Goal: Task Accomplishment & Management: Use online tool/utility

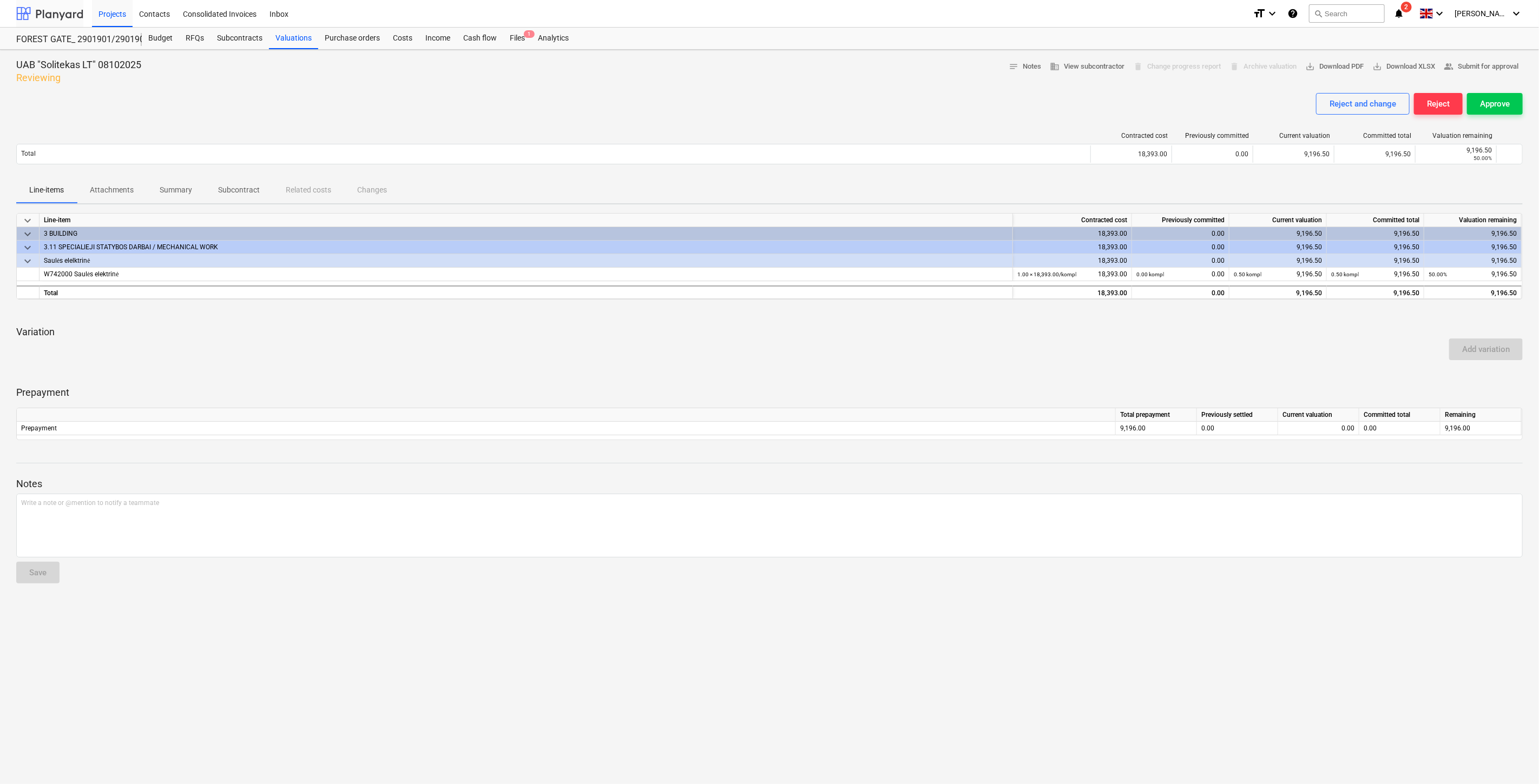
click at [61, 9] on div at bounding box center [50, 14] width 67 height 27
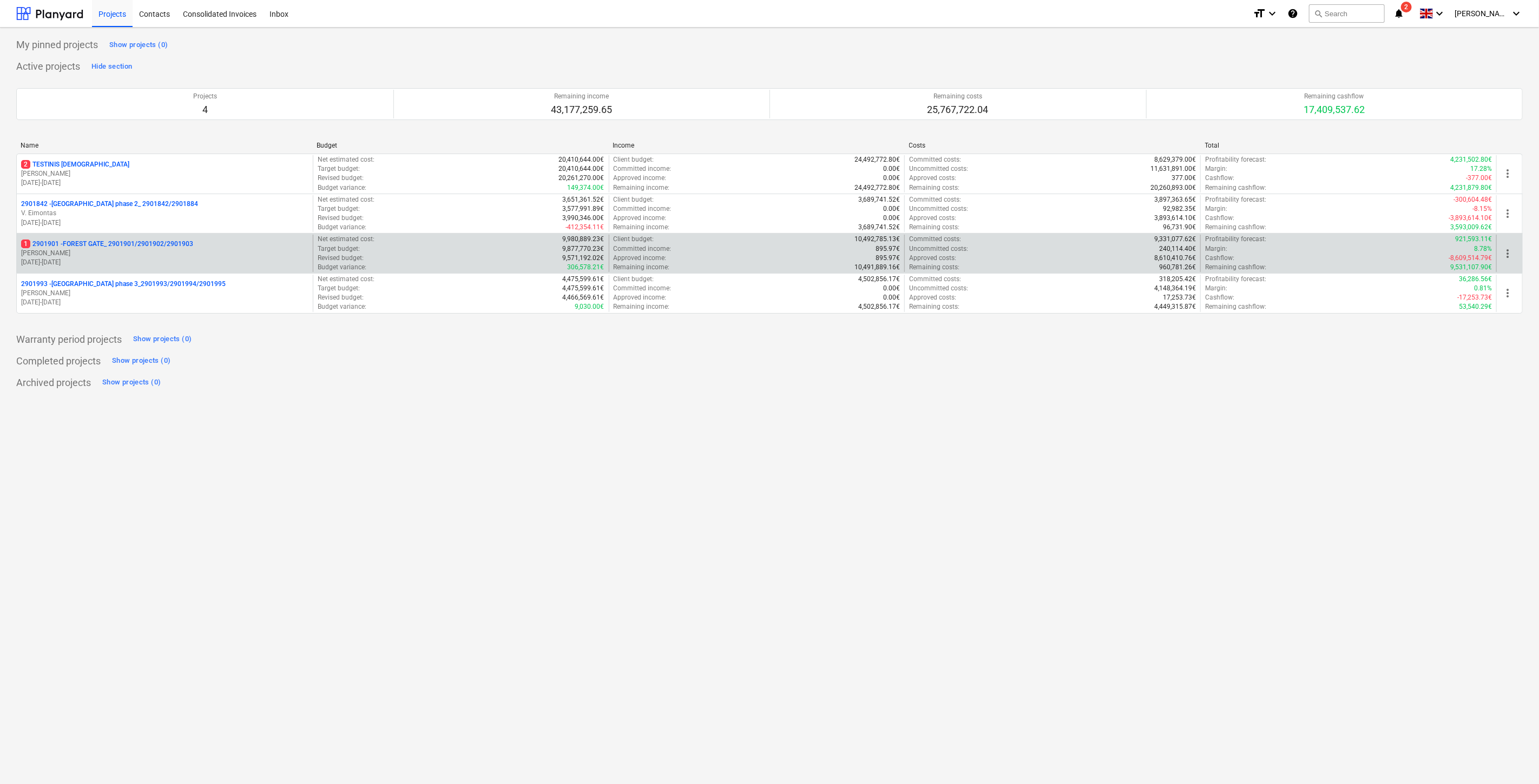
click at [141, 249] on p "1 2901901 - FOREST GATE_ 2901901/2901902/2901903" at bounding box center [107, 244] width 172 height 9
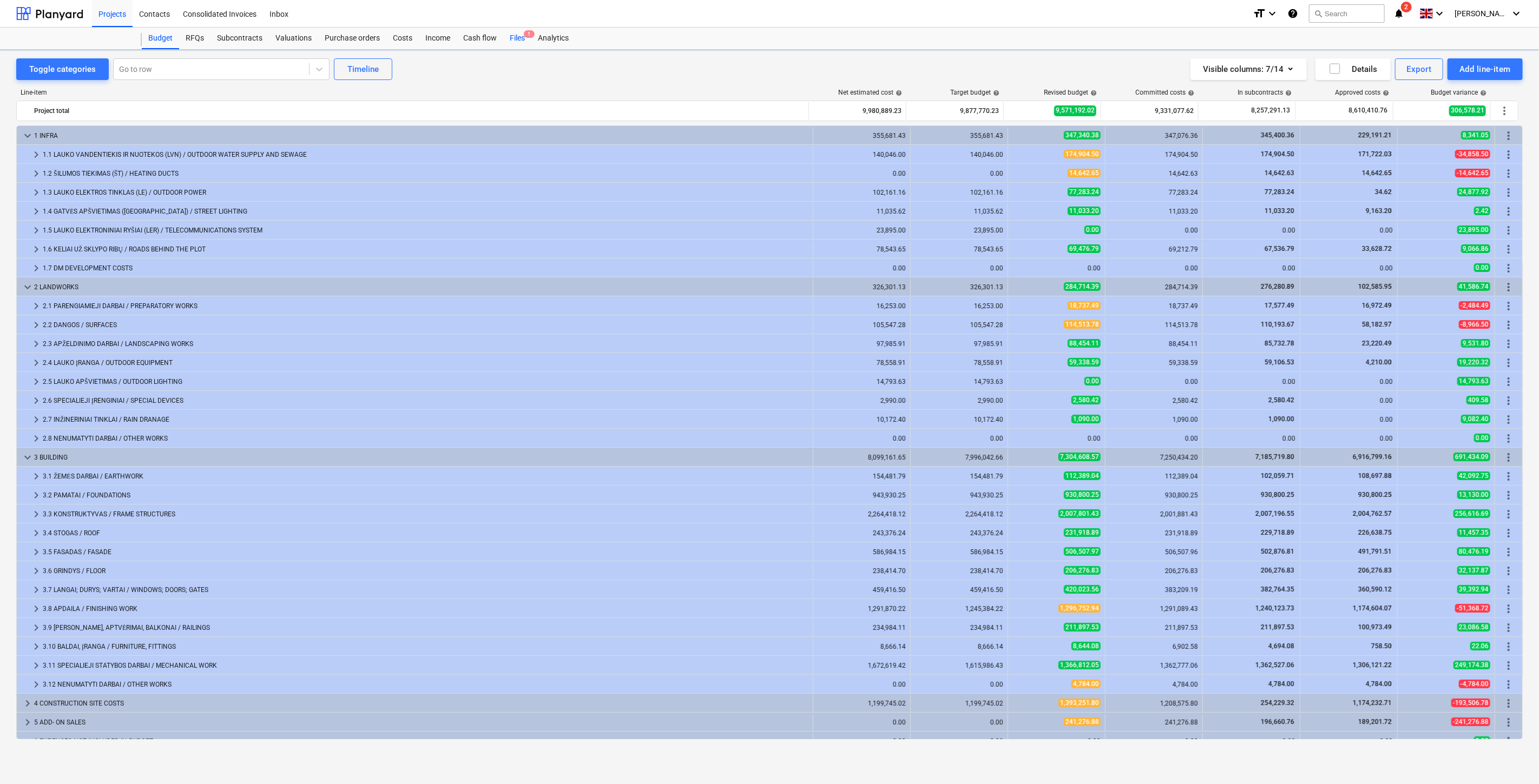
click at [516, 38] on div "Files 1" at bounding box center [517, 39] width 28 height 21
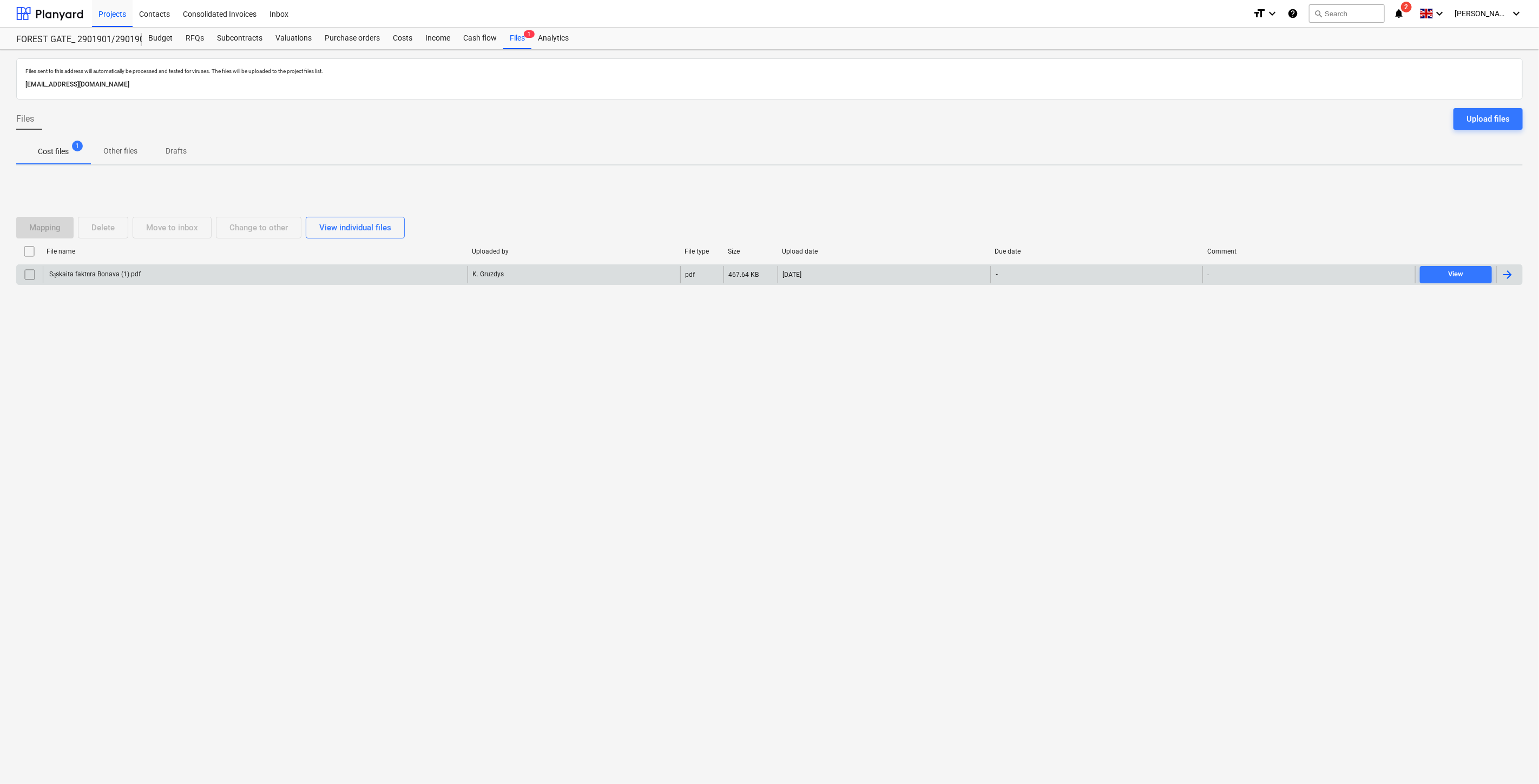
click at [342, 276] on div "Sąskaita faktūra Bonava (1).pdf" at bounding box center [255, 275] width 425 height 17
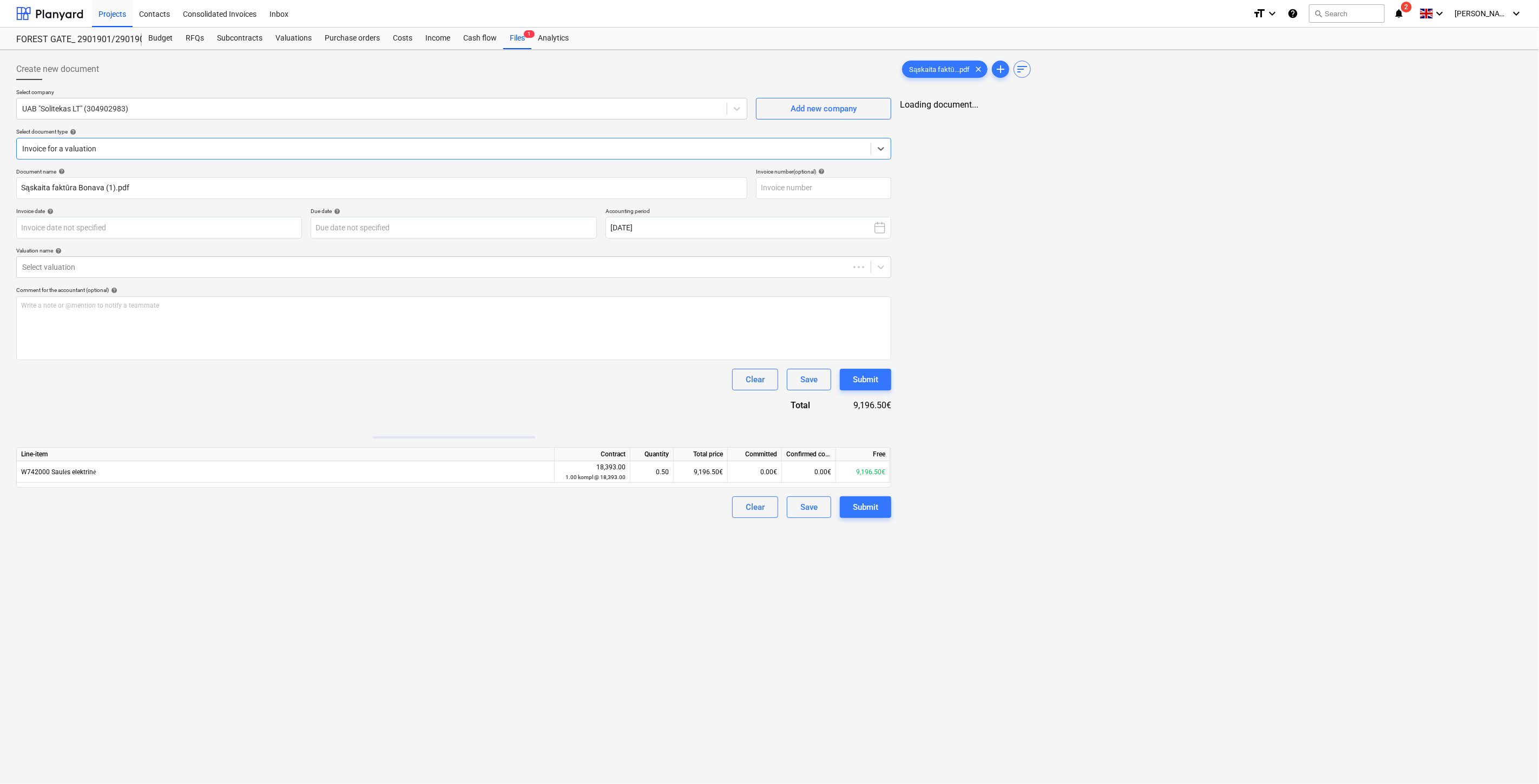
type input "Sąskaita faktūra Bonava (1).pdf"
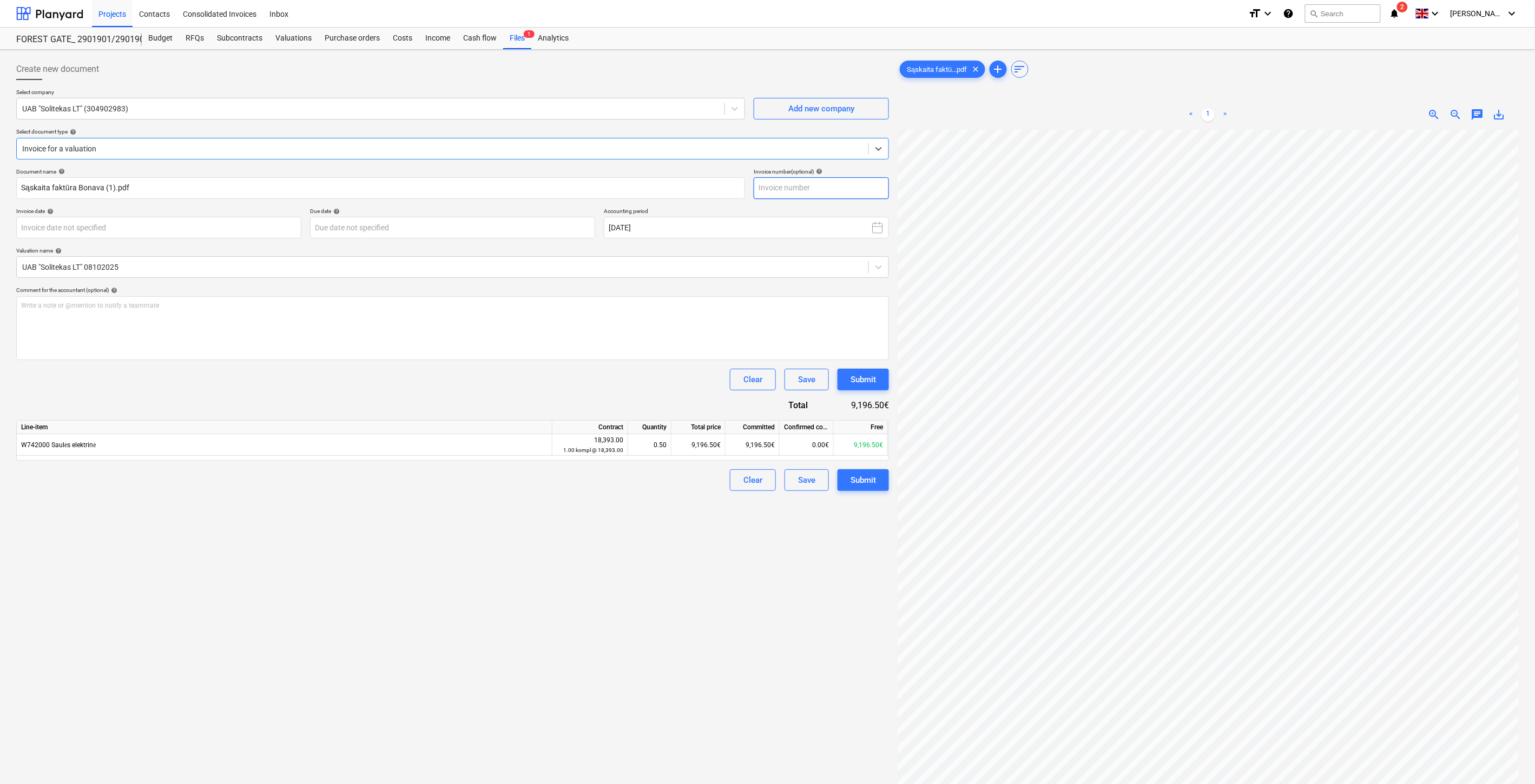
click at [835, 187] on input "text" at bounding box center [821, 188] width 135 height 21
click at [693, 608] on div "Create new document Select company UAB "Solitekas LT" (304902983) Add new compa…" at bounding box center [453, 471] width 882 height 834
click at [733, 582] on div "Create new document Select company UAB "Solitekas LT" (304902983) Add new compa…" at bounding box center [453, 471] width 882 height 834
click at [592, 647] on div "Create new document Select company UAB "Solitekas LT" (304902983) Add new compa…" at bounding box center [453, 471] width 882 height 834
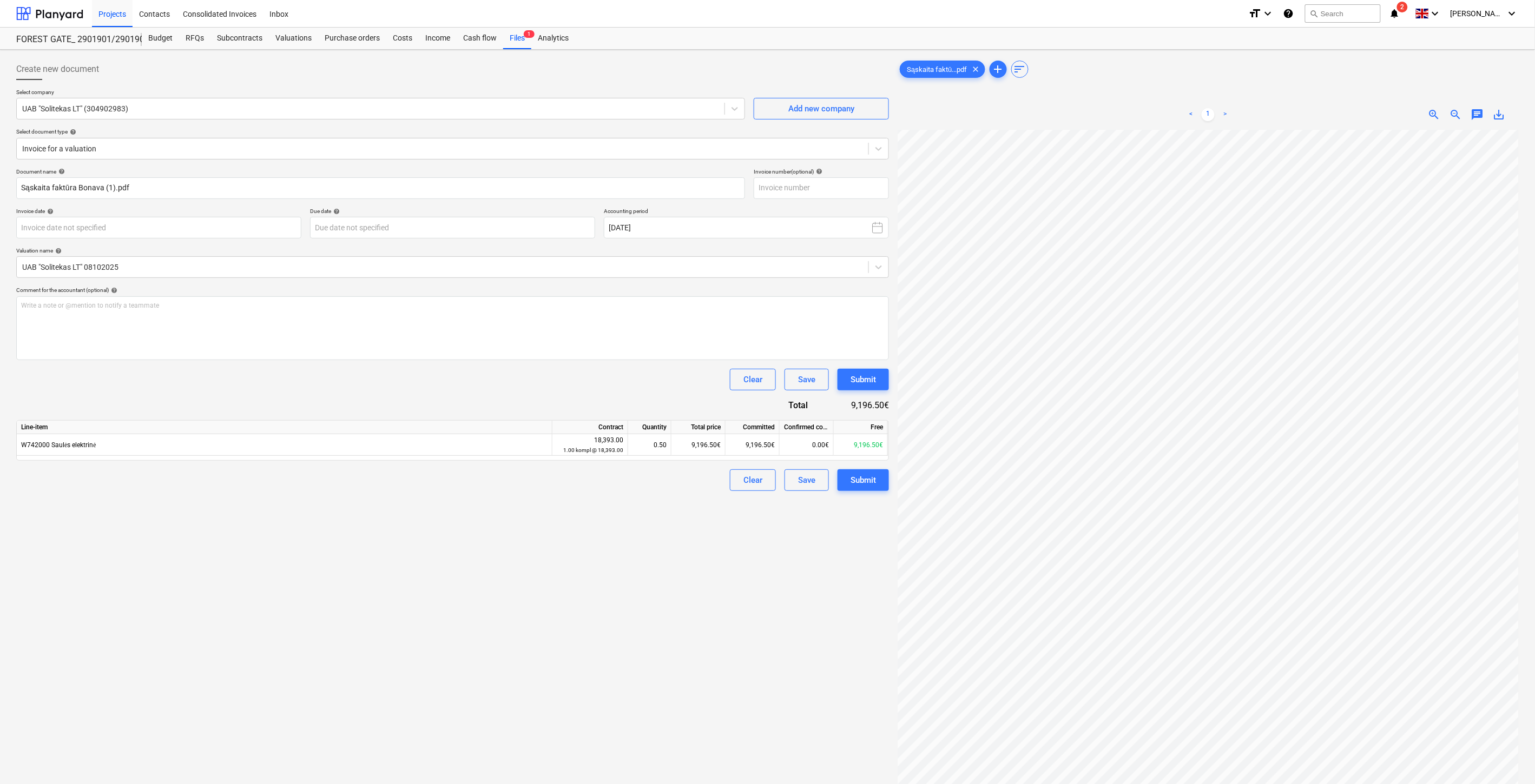
click at [640, 614] on div "Create new document Select company UAB "Solitekas LT" (304902983) Add new compa…" at bounding box center [453, 471] width 882 height 834
click at [670, 599] on div "Create new document Select company UAB "Solitekas LT" (304902983) Add new compa…" at bounding box center [453, 471] width 882 height 834
click at [707, 576] on div "Create new document Select company UAB "Solitekas LT" (304902983) Add new compa…" at bounding box center [453, 471] width 882 height 834
click at [700, 578] on div "Create new document Select company UAB "Solitekas LT" (304902983) Add new compa…" at bounding box center [453, 471] width 882 height 834
click at [738, 557] on div "Create new document Select company UAB "Solitekas LT" (304902983) Add new compa…" at bounding box center [453, 471] width 882 height 834
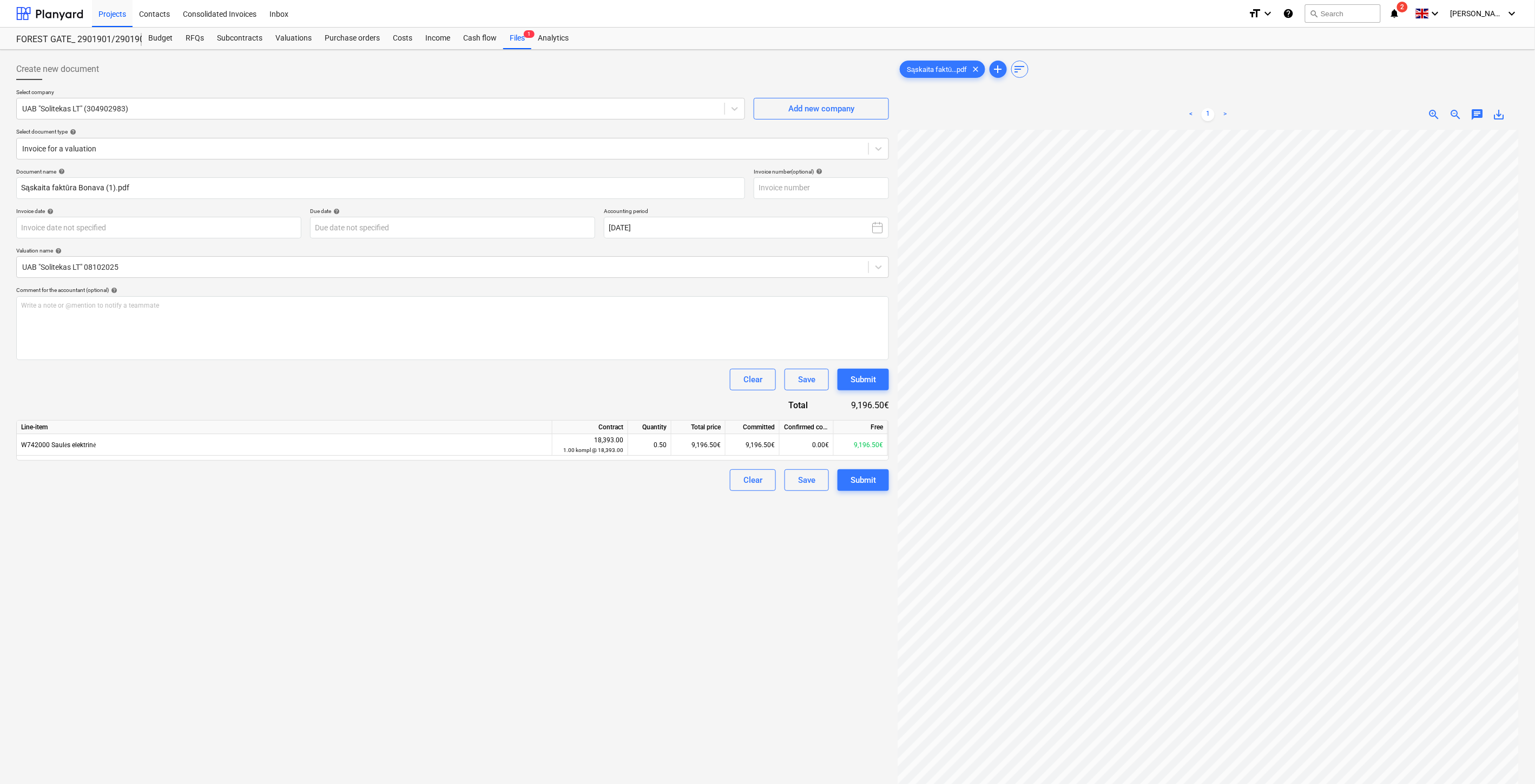
click at [738, 557] on div "Create new document Select company UAB "Solitekas LT" (304902983) Add new compa…" at bounding box center [453, 471] width 882 height 834
click at [824, 503] on div "Create new document Select company UAB "Solitekas LT" (304902983) Add new compa…" at bounding box center [453, 471] width 882 height 834
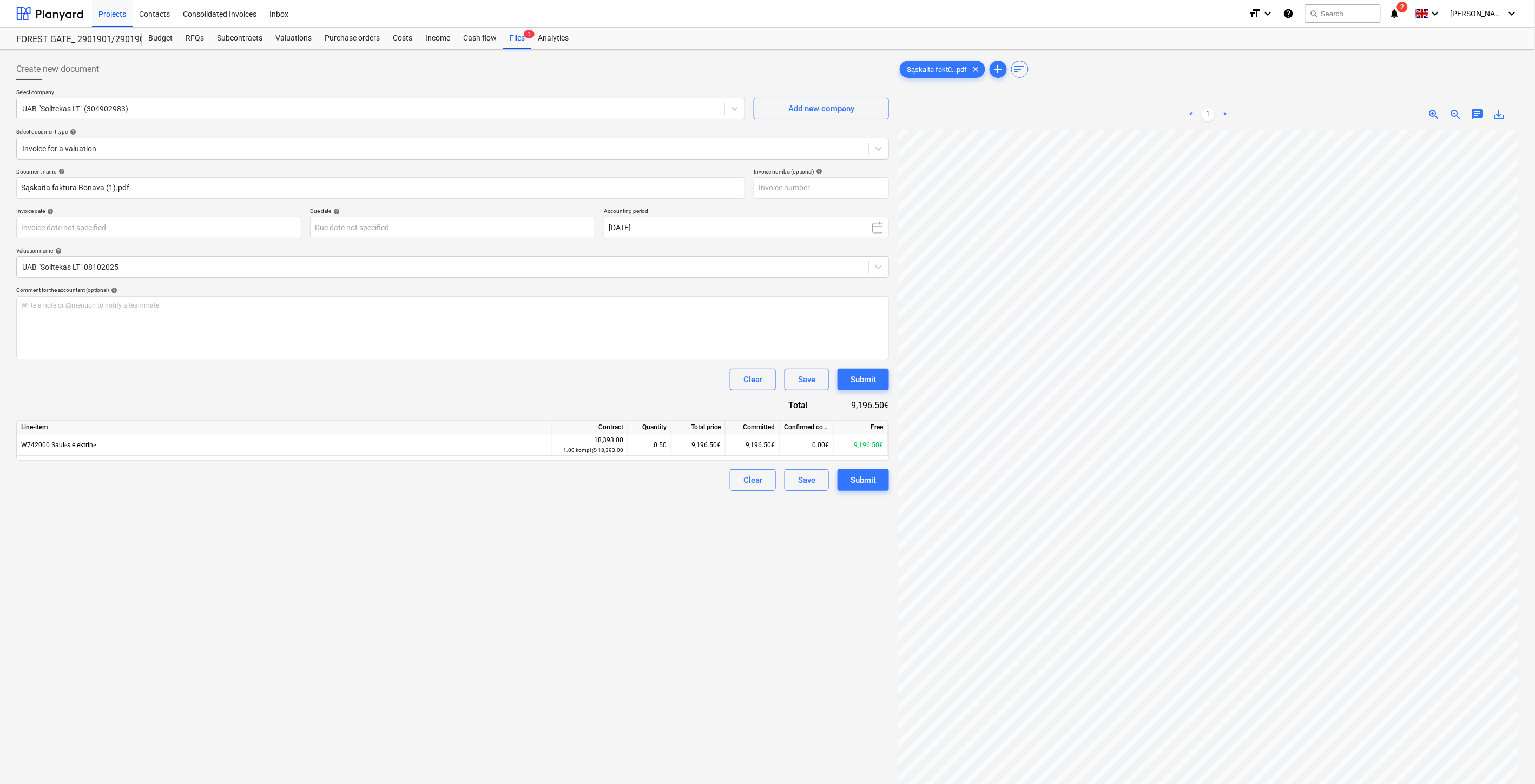
click at [824, 503] on div "Create new document Select company UAB "Solitekas LT" (304902983) Add new compa…" at bounding box center [453, 471] width 882 height 834
drag, startPoint x: 256, startPoint y: 45, endPoint x: 351, endPoint y: 12, distance: 100.6
click at [256, 45] on div "Subcontracts" at bounding box center [240, 39] width 59 height 21
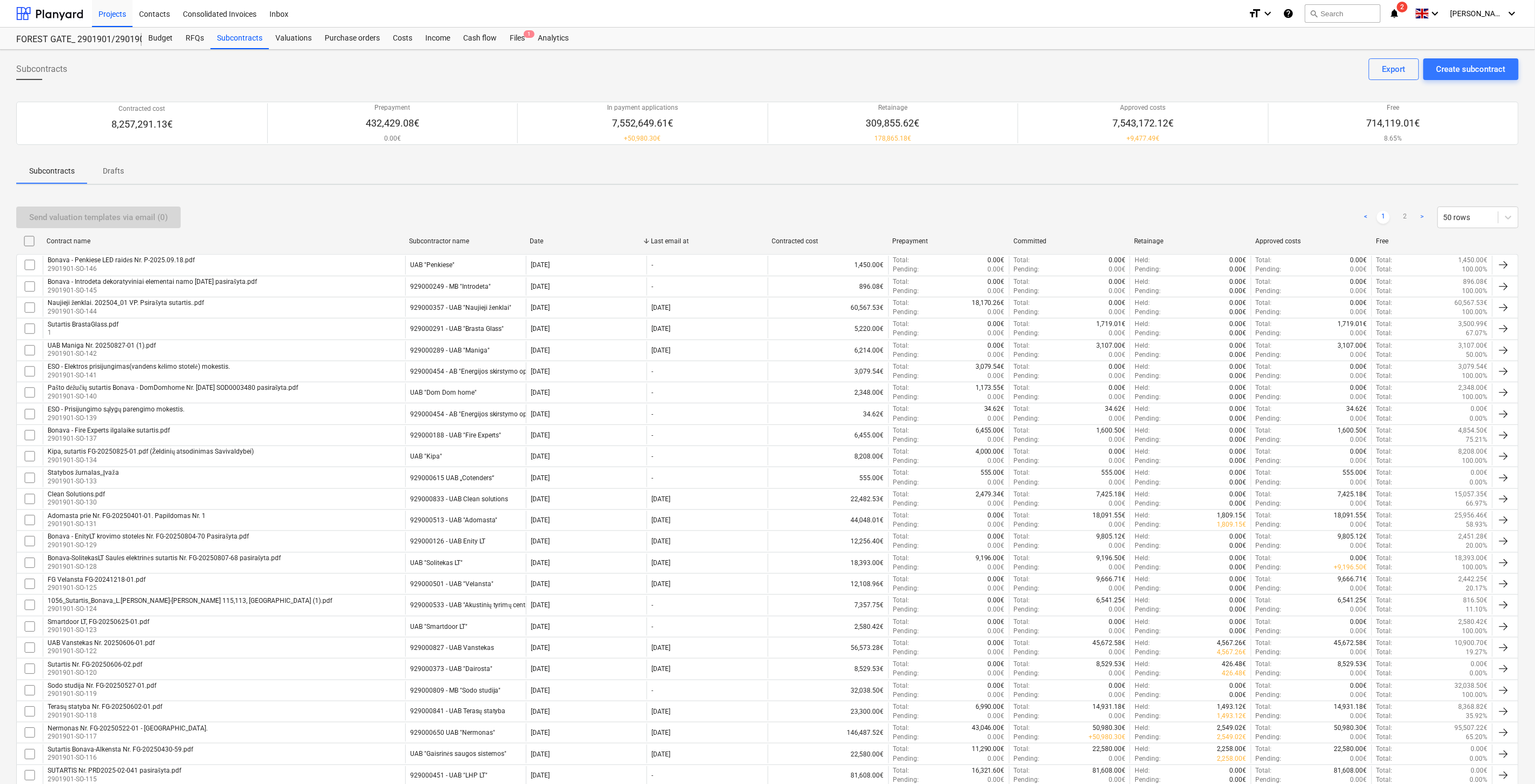
click at [165, 566] on p "2901901-SO-128" at bounding box center [164, 567] width 234 height 9
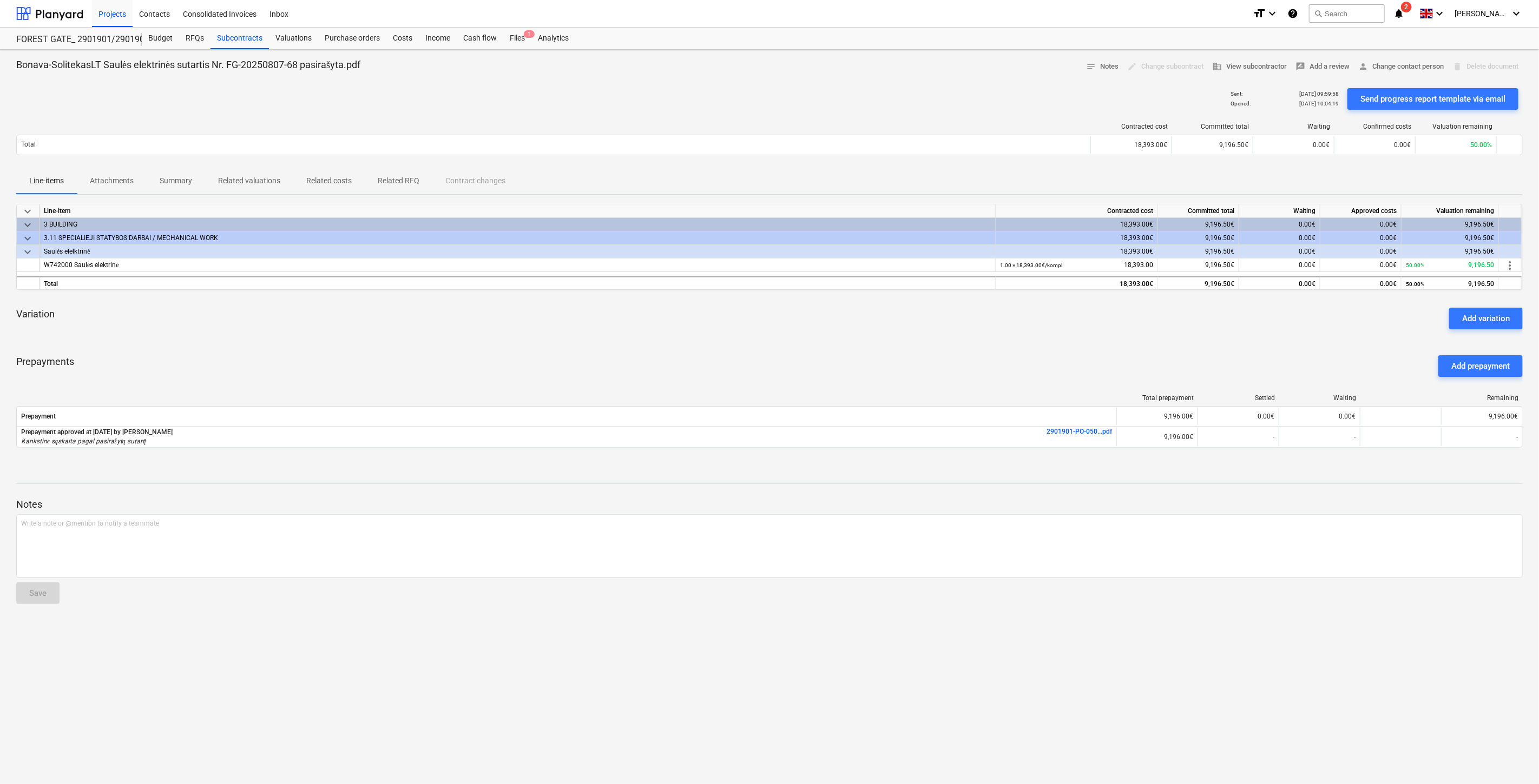
click at [868, 69] on div "Bonava-SolitekasLT Saulės elektrinės sutartis Nr. FG-20250807-68 pasirašyta.pdf…" at bounding box center [769, 67] width 1506 height 16
click at [899, 63] on div "Bonava-SolitekasLT Saulės elektrinės sutartis Nr. FG-20250807-68 pasirašyta.pdf…" at bounding box center [769, 67] width 1506 height 16
click at [1014, 89] on div "Sent : [DATE] 09:59:58 Opened : [DATE] 10:04:19 Send progress report template v…" at bounding box center [769, 99] width 1506 height 30
click at [1045, 70] on div "Bonava-SolitekasLT Saulės elektrinės sutartis Nr. FG-20250807-68 pasirašyta.pdf…" at bounding box center [769, 67] width 1506 height 16
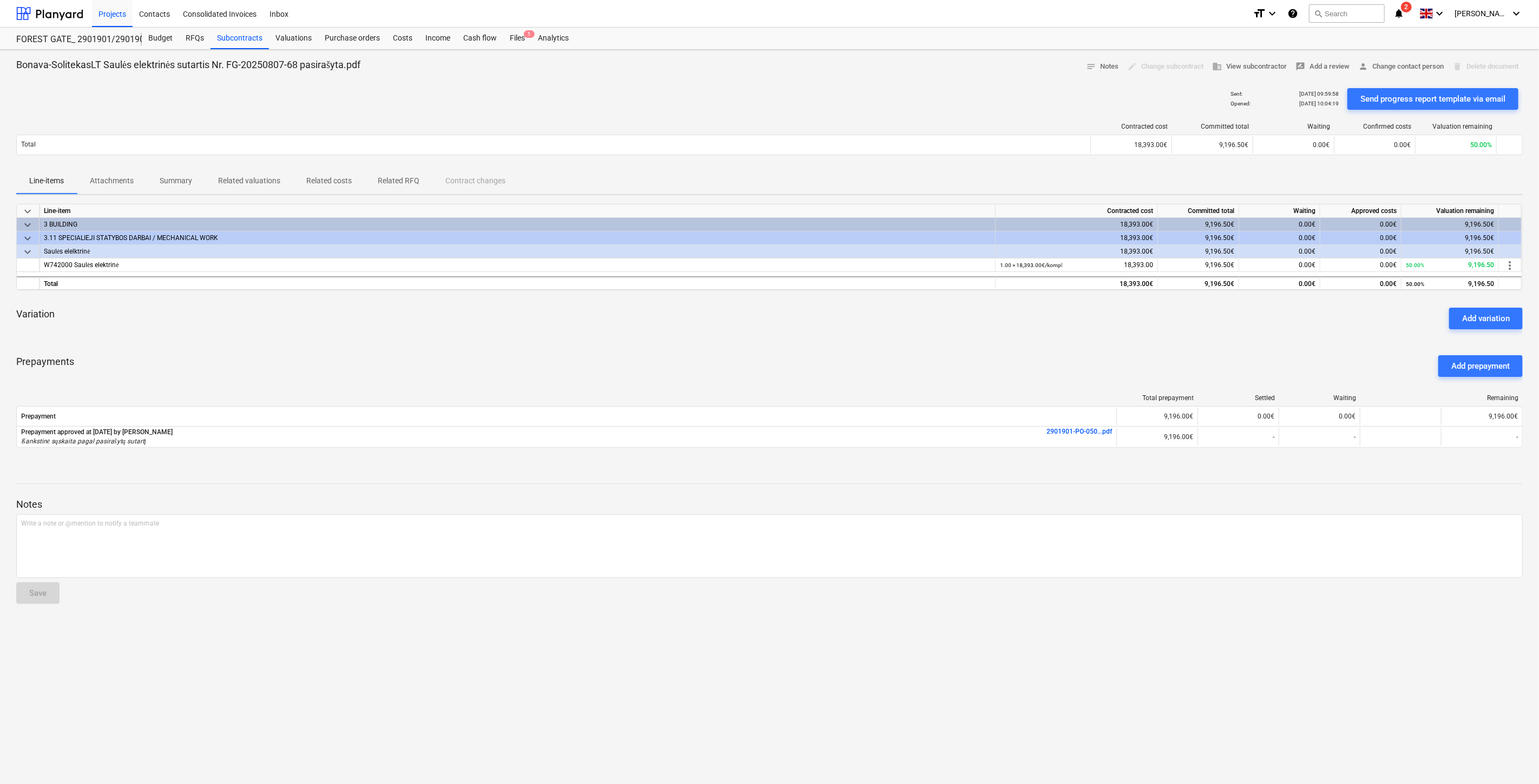
click at [1065, 55] on div "Bonava-SolitekasLT Saulės elektrinės sutartis Nr. FG-20250807-68 pasirašyta.pdf…" at bounding box center [769, 417] width 1539 height 735
drag, startPoint x: 519, startPoint y: 37, endPoint x: 534, endPoint y: 28, distance: 17.5
click at [519, 37] on div "Files 1" at bounding box center [517, 39] width 28 height 21
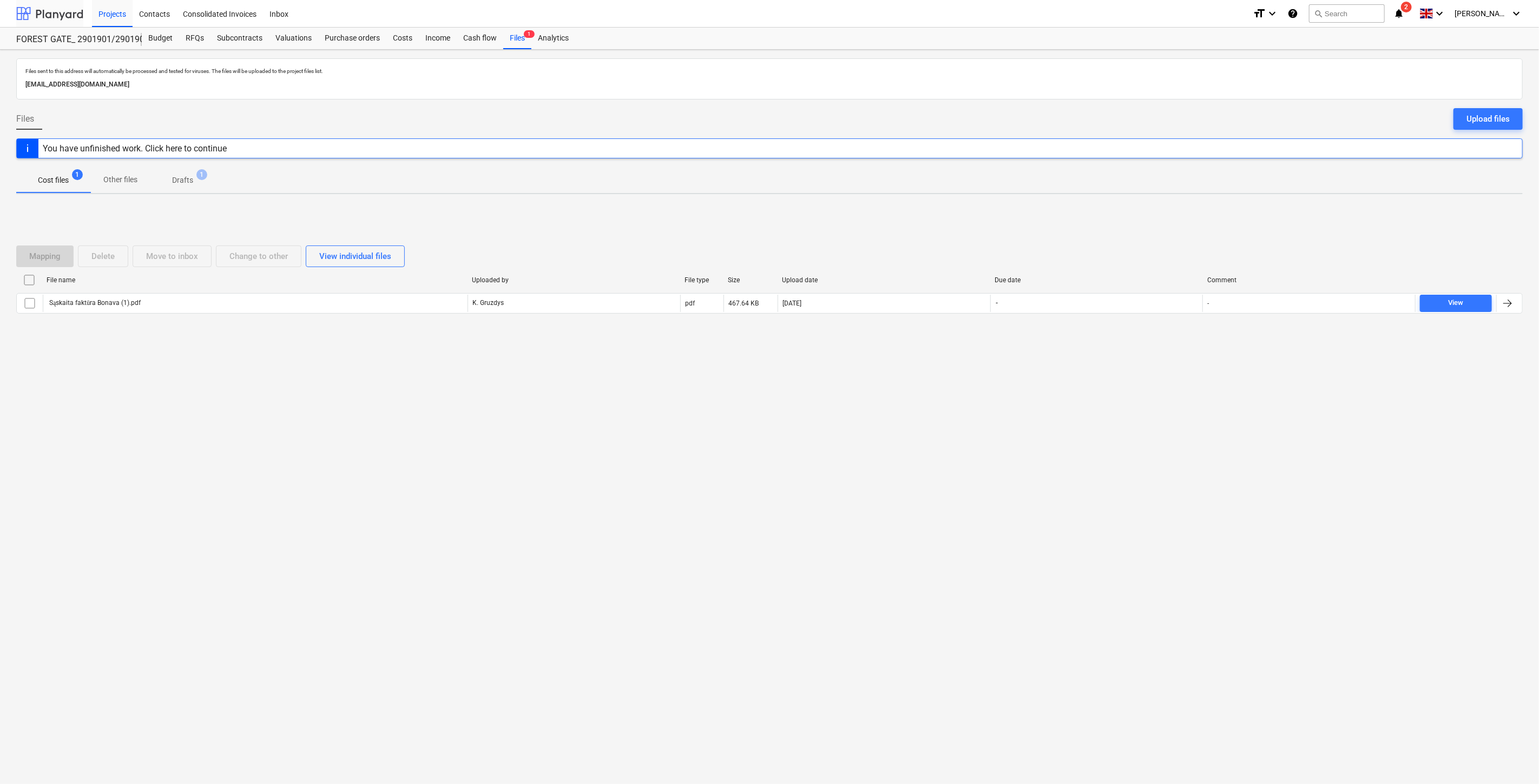
click at [52, 16] on div at bounding box center [50, 14] width 67 height 27
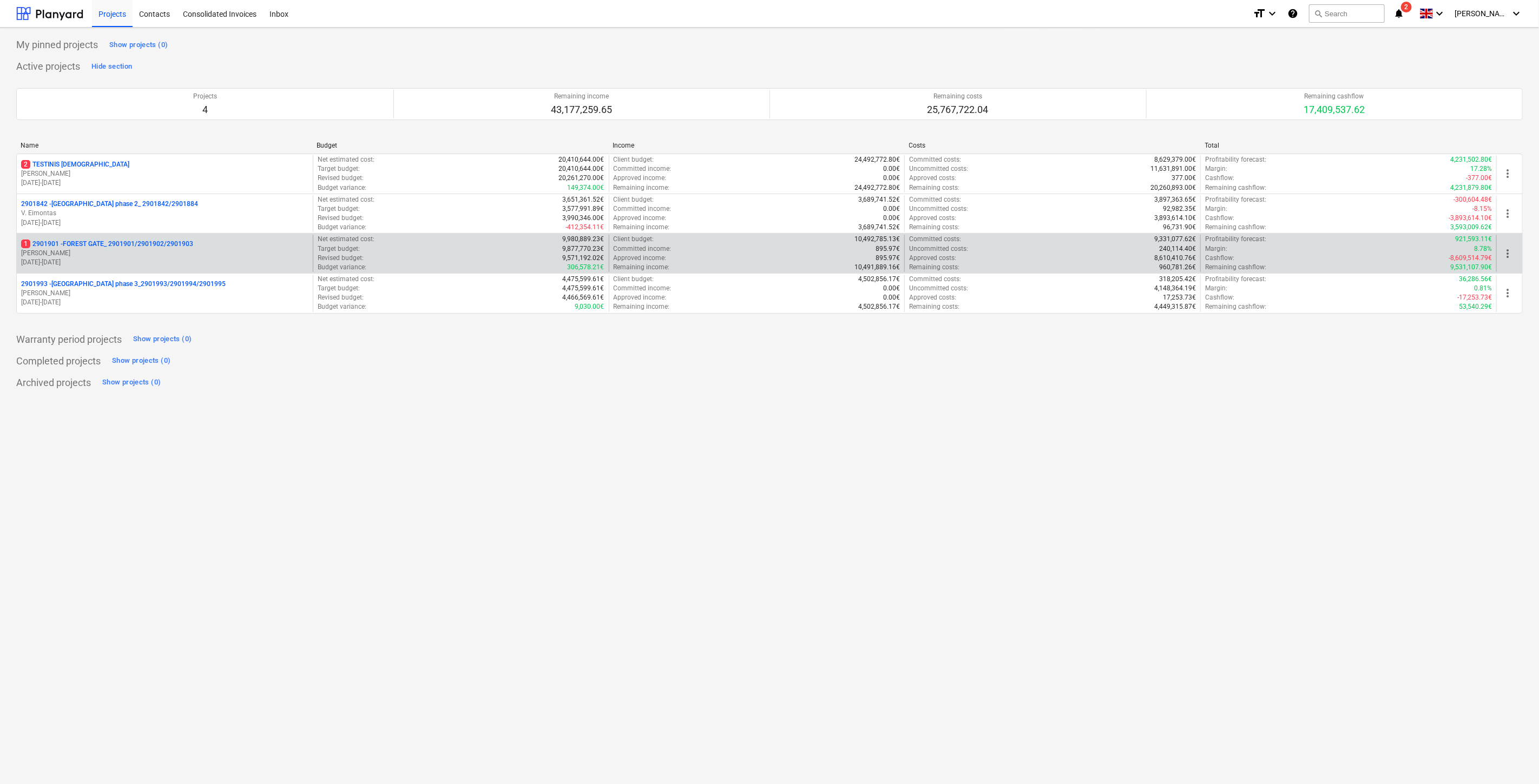
click at [96, 246] on p "1 2901901 - FOREST GATE_ 2901901/2901902/2901903" at bounding box center [107, 244] width 172 height 9
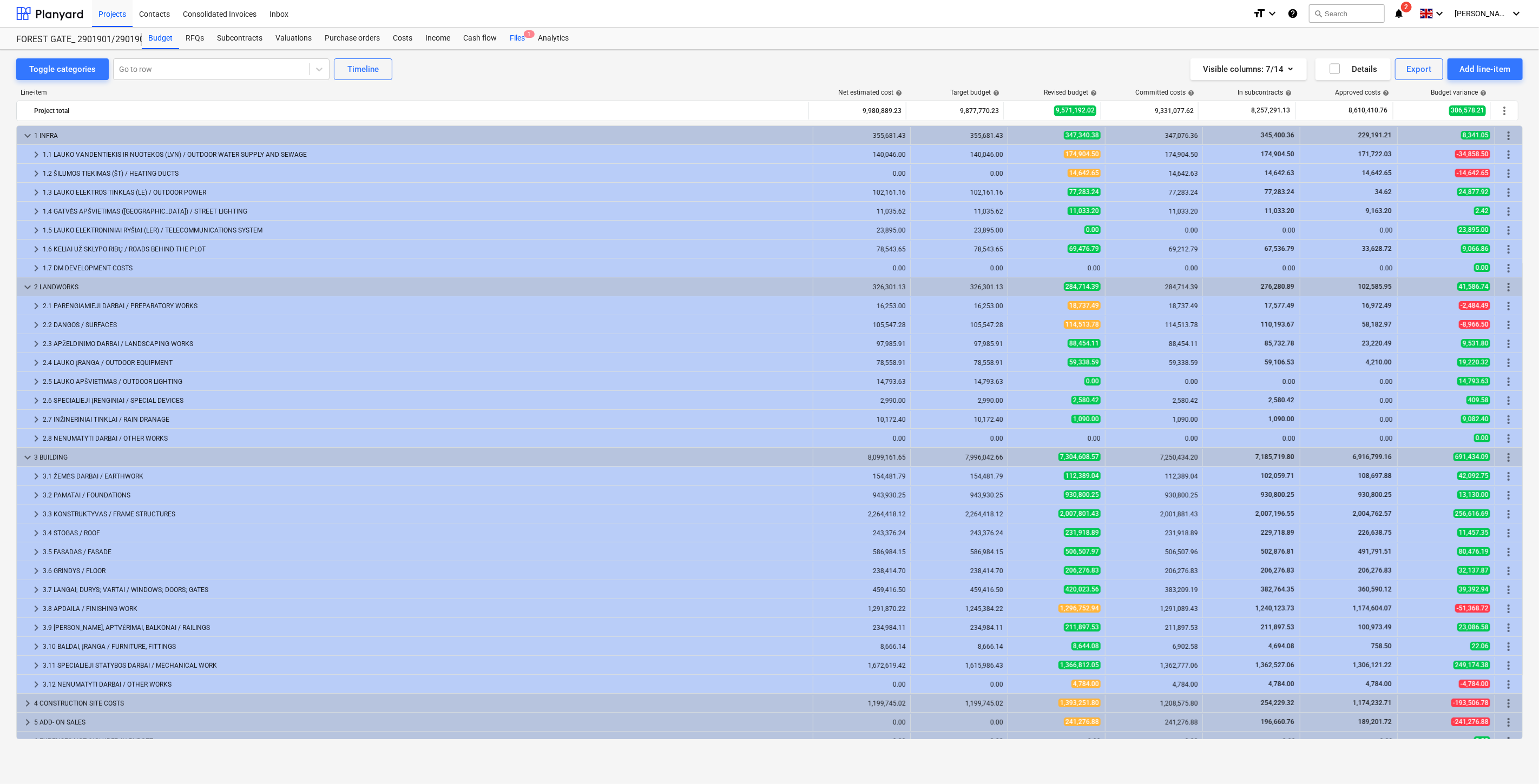
click at [509, 34] on div "Files 1" at bounding box center [517, 39] width 28 height 21
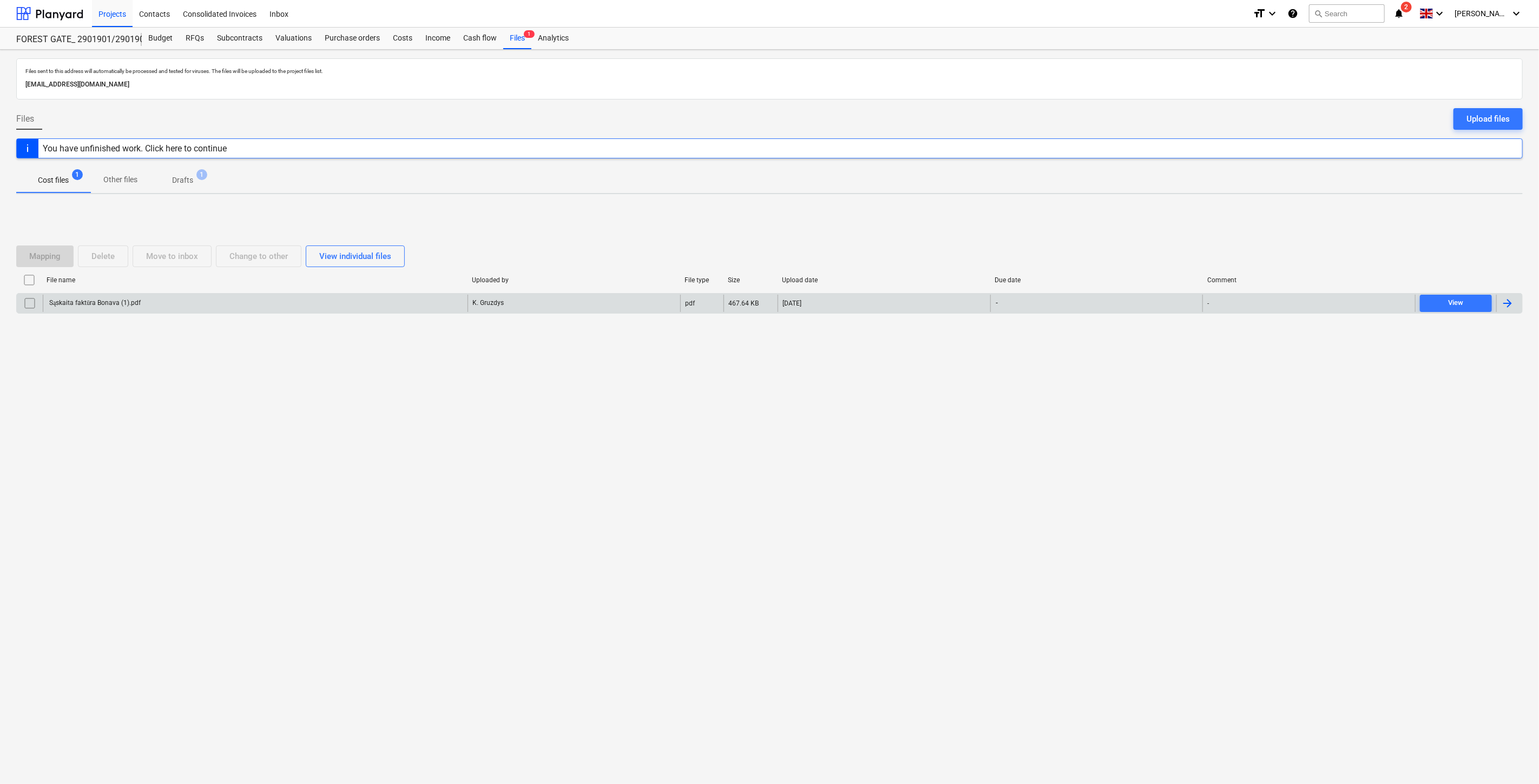
click at [400, 309] on div "Sąskaita faktūra Bonava (1).pdf" at bounding box center [255, 304] width 425 height 17
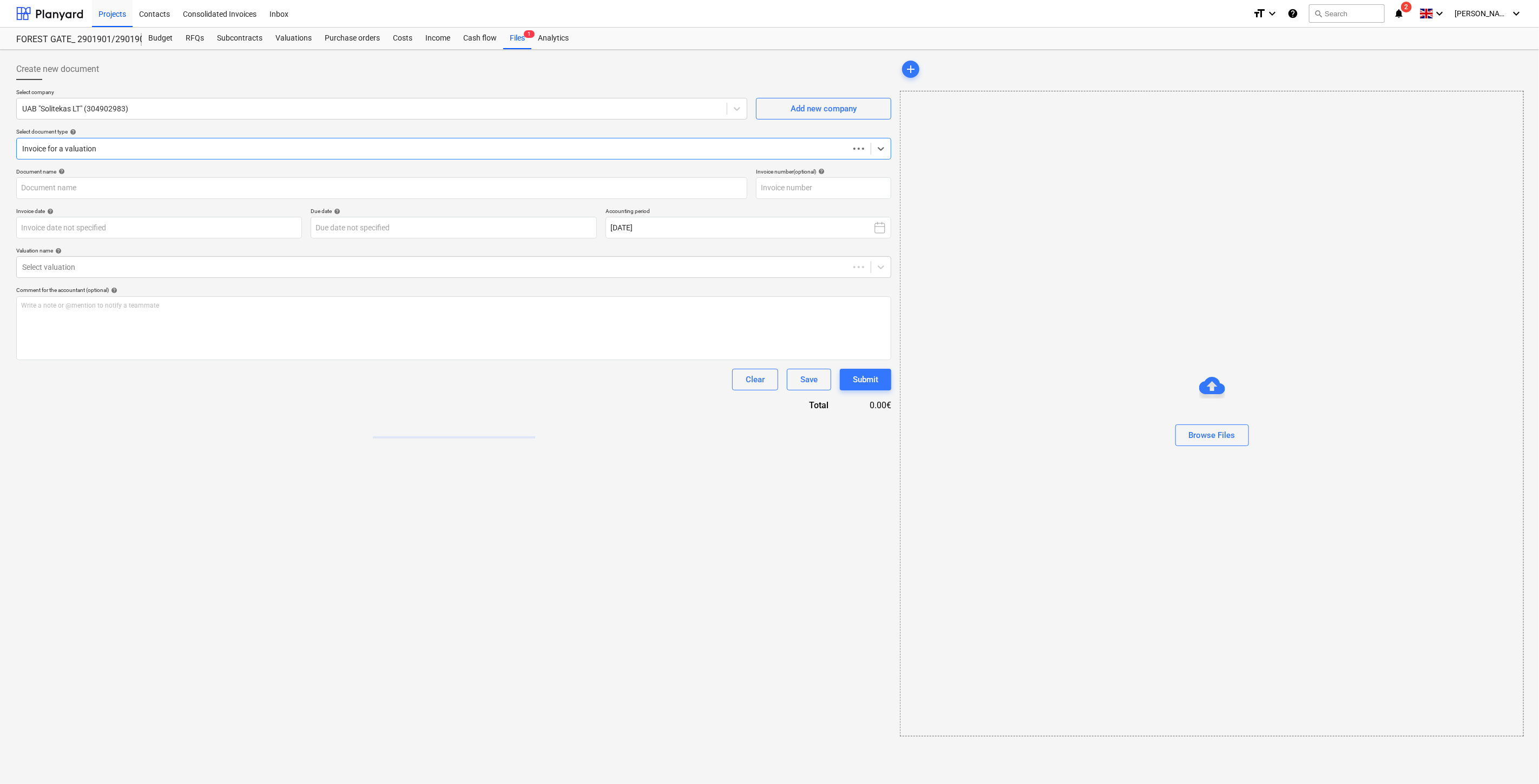
type input "Sąskaita faktūra Bonava (1).pdf"
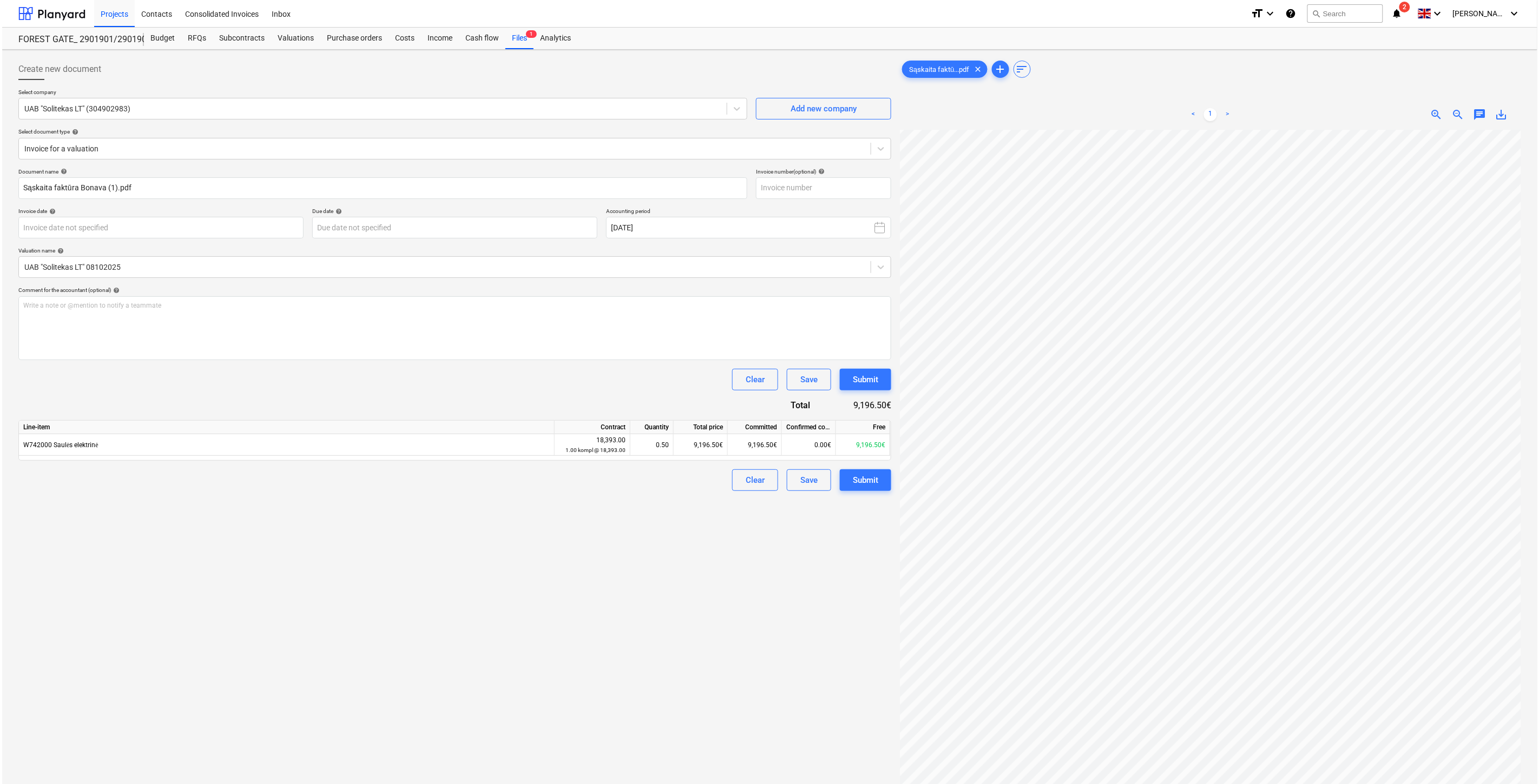
scroll to position [0, 29]
click at [685, 637] on div "Create new document Select company UAB "Solitekas LT" (304902983) Add new compa…" at bounding box center [453, 471] width 882 height 834
drag, startPoint x: 732, startPoint y: 606, endPoint x: 765, endPoint y: 567, distance: 51.1
click at [738, 599] on div "Create new document Select company UAB "Solitekas LT" (304902983) Add new compa…" at bounding box center [453, 471] width 882 height 834
click at [1212, 115] on link "1" at bounding box center [1208, 115] width 13 height 13
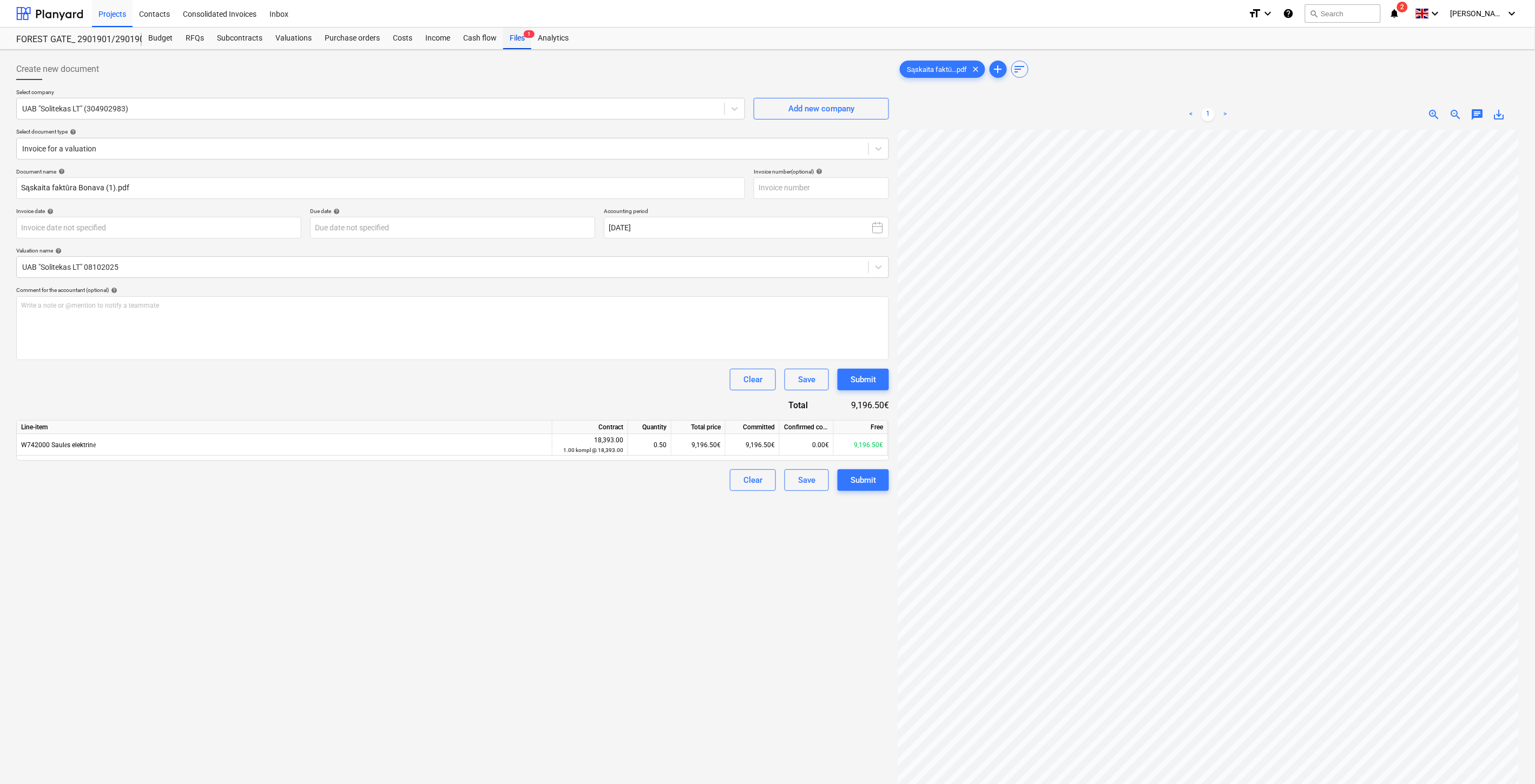
click at [514, 37] on div "Files 1" at bounding box center [517, 39] width 28 height 21
